Goal: Transaction & Acquisition: Book appointment/travel/reservation

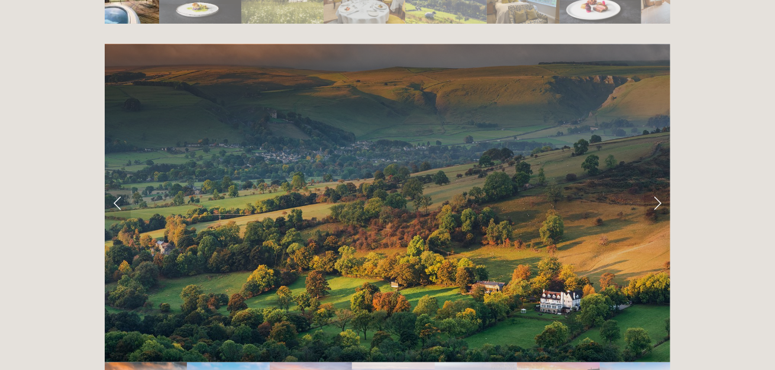
scroll to position [2308, 0]
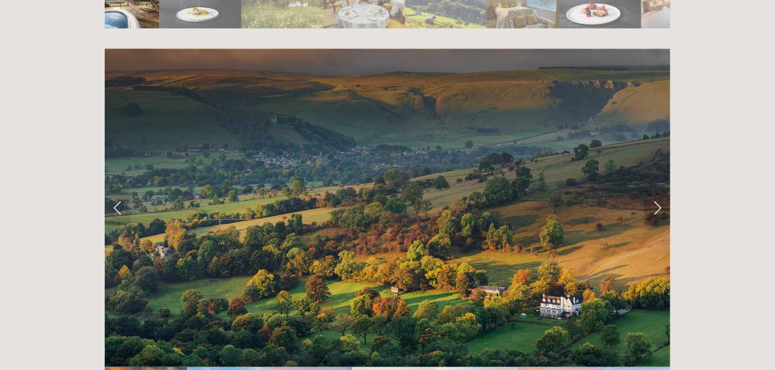
click at [663, 190] on link "Next Slide" at bounding box center [658, 208] width 26 height 36
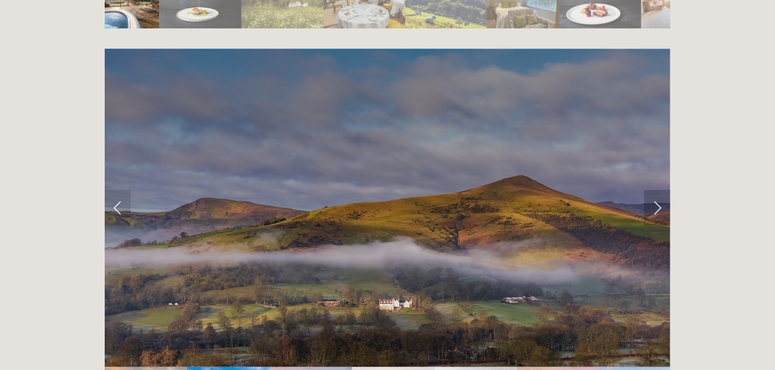
click at [660, 190] on link "Next Slide" at bounding box center [658, 208] width 26 height 36
click at [651, 190] on link "Next Slide" at bounding box center [658, 208] width 26 height 36
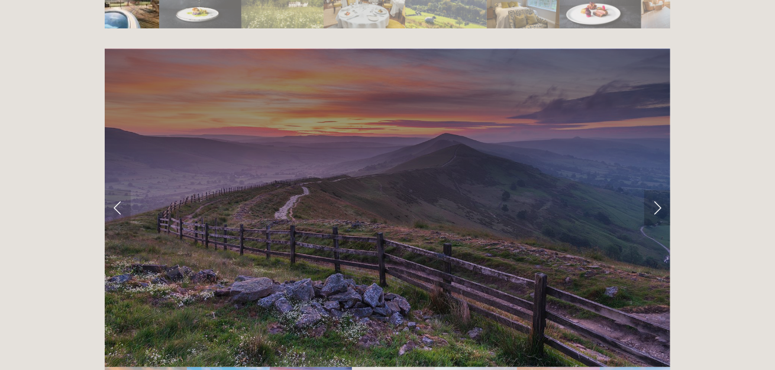
click at [649, 190] on link "Next Slide" at bounding box center [658, 208] width 26 height 36
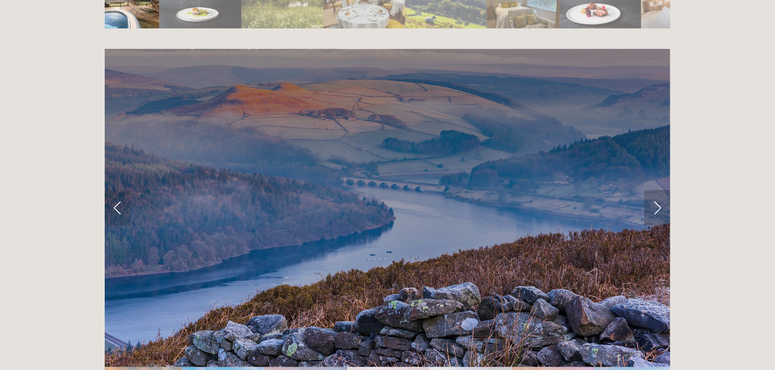
click at [649, 190] on link "Next Slide" at bounding box center [658, 208] width 26 height 36
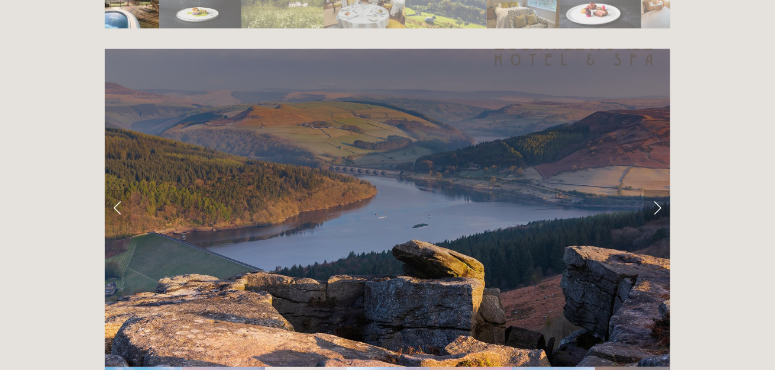
click at [649, 190] on link "Next Slide" at bounding box center [658, 208] width 26 height 36
click at [655, 190] on link "Next Slide" at bounding box center [658, 208] width 26 height 36
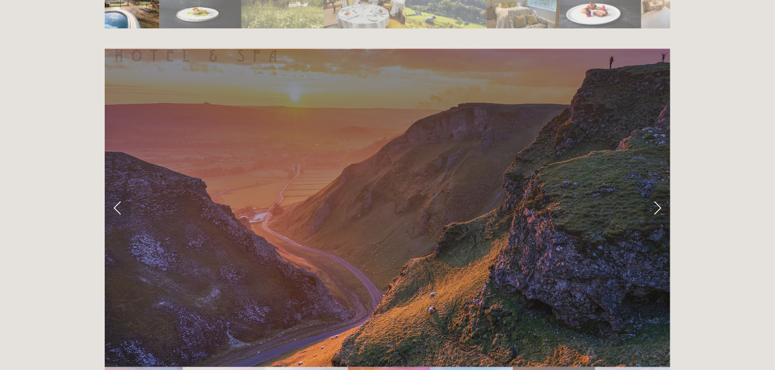
click at [656, 190] on link "Next Slide" at bounding box center [658, 208] width 26 height 36
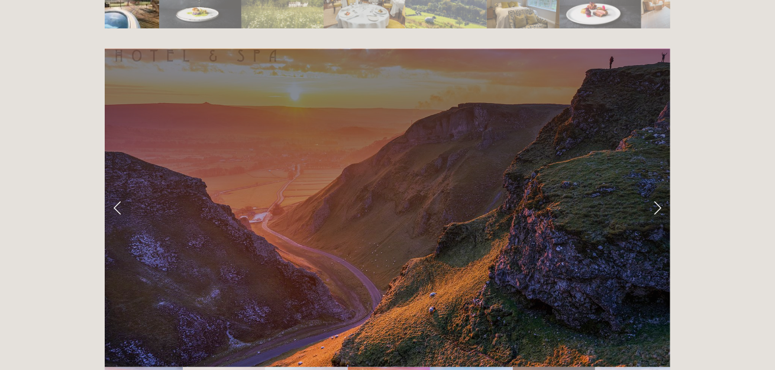
click at [658, 190] on link "Next Slide" at bounding box center [658, 208] width 26 height 36
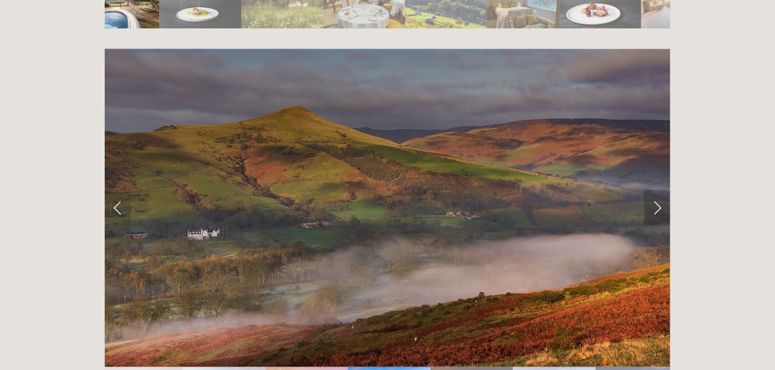
click at [658, 190] on link "Next Slide" at bounding box center [658, 208] width 26 height 36
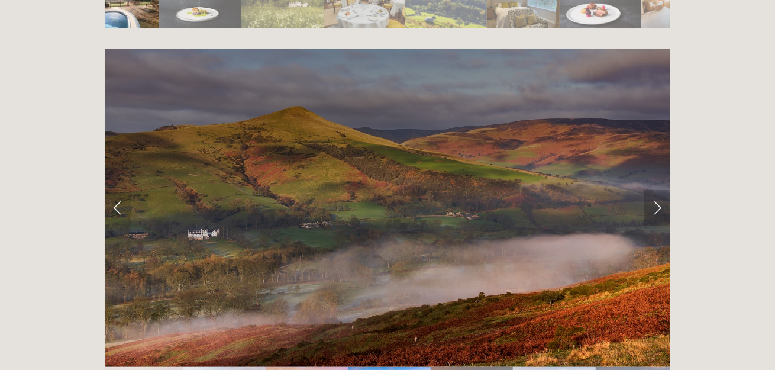
click at [654, 190] on link "Next Slide" at bounding box center [658, 208] width 26 height 36
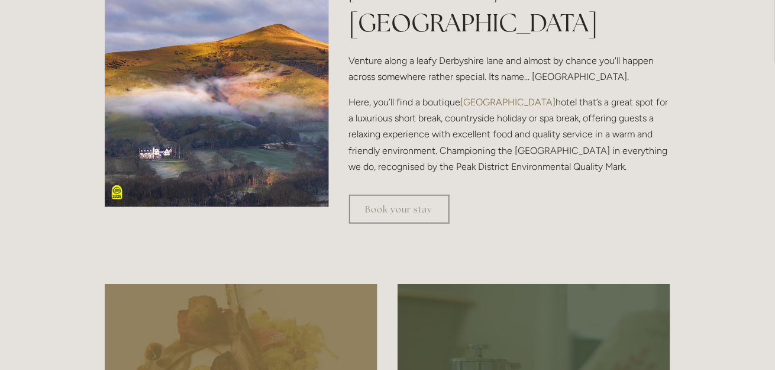
scroll to position [414, 0]
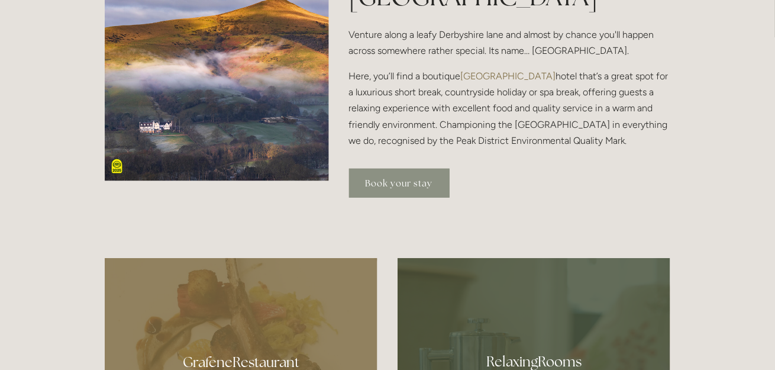
click at [385, 192] on link "Book your stay" at bounding box center [399, 183] width 101 height 29
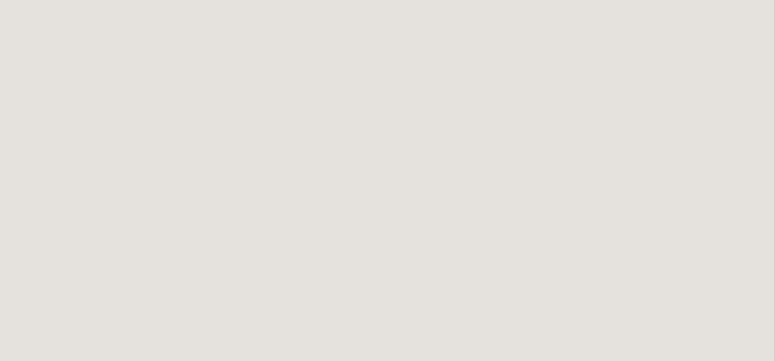
scroll to position [774, 0]
